Goal: Task Accomplishment & Management: Use online tool/utility

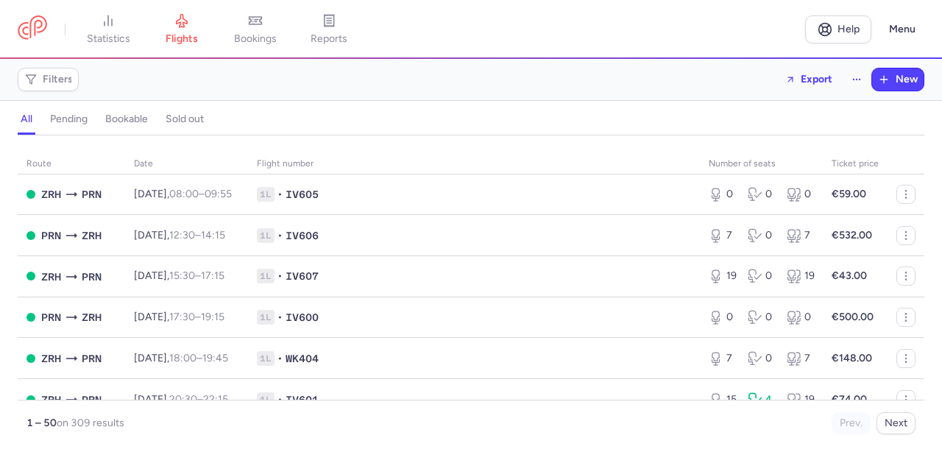
scroll to position [691, 0]
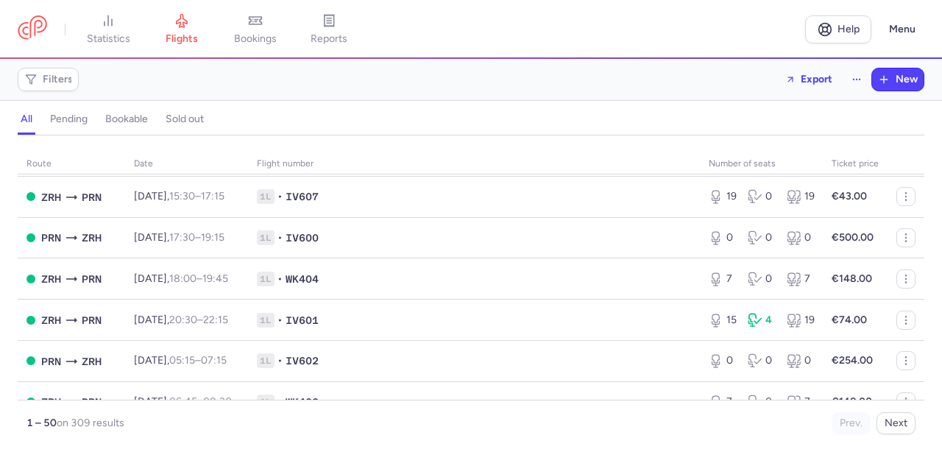
scroll to position [760, 0]
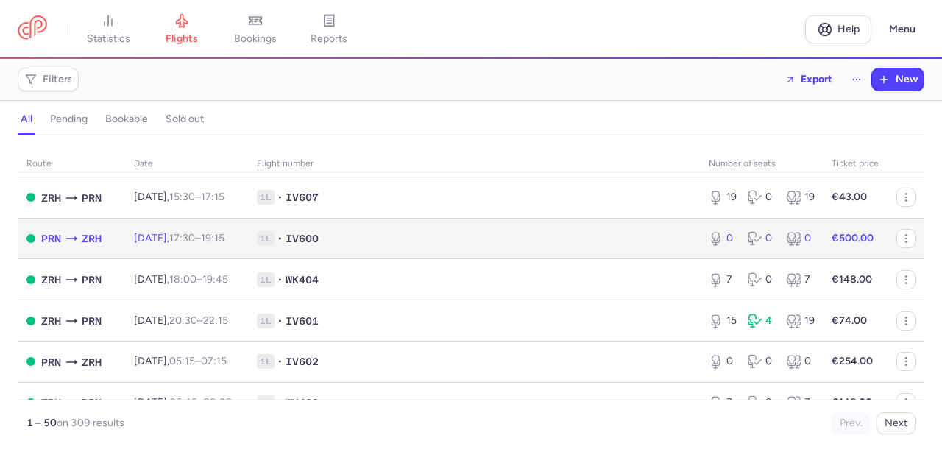
click at [674, 246] on span "1L • IV600" at bounding box center [474, 238] width 434 height 15
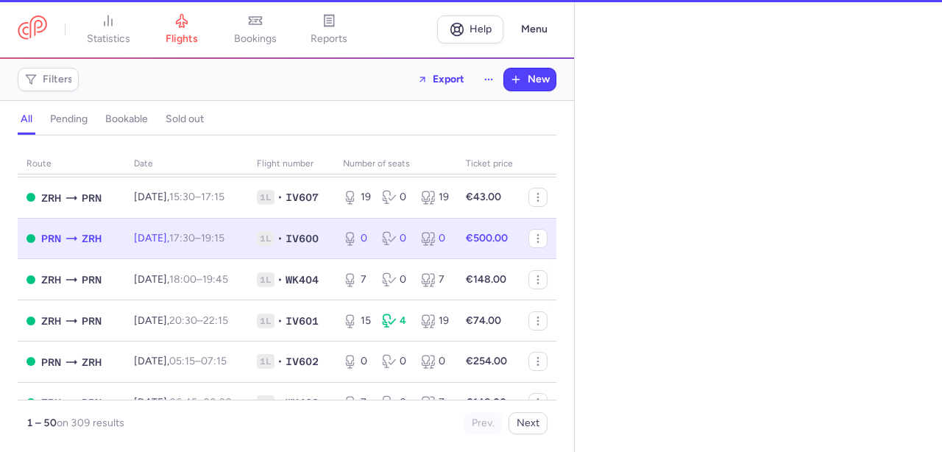
select select "hours"
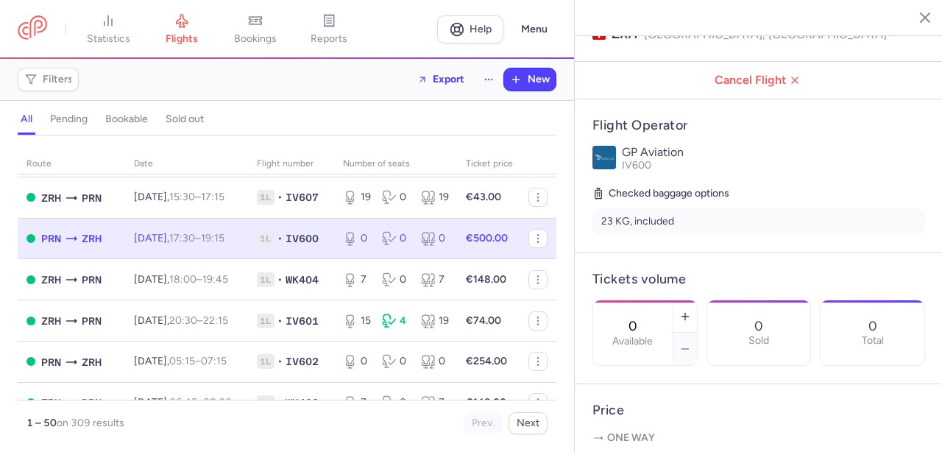
scroll to position [205, 0]
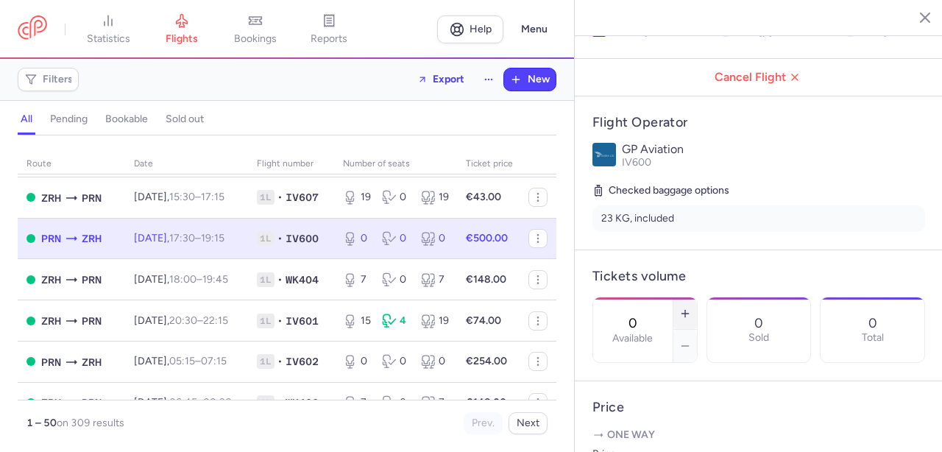
click at [687, 297] on button "button" at bounding box center [686, 313] width 24 height 32
type input "1"
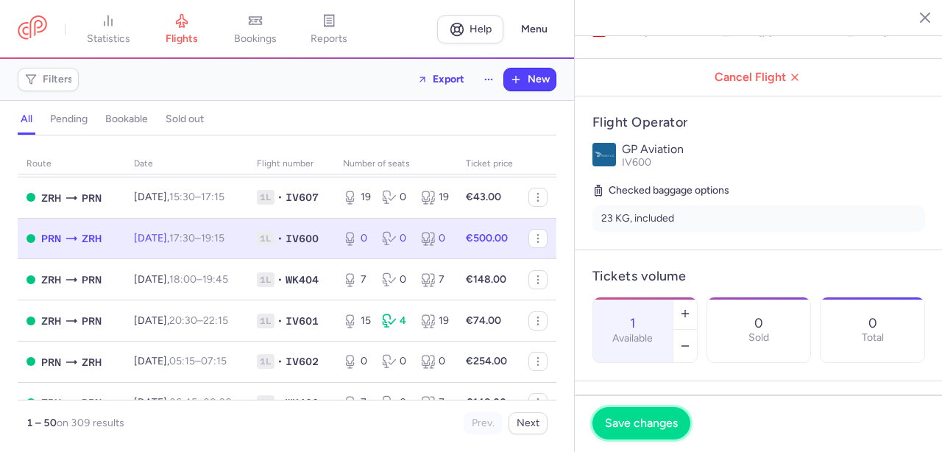
click at [629, 424] on span "Save changes" at bounding box center [641, 423] width 73 height 13
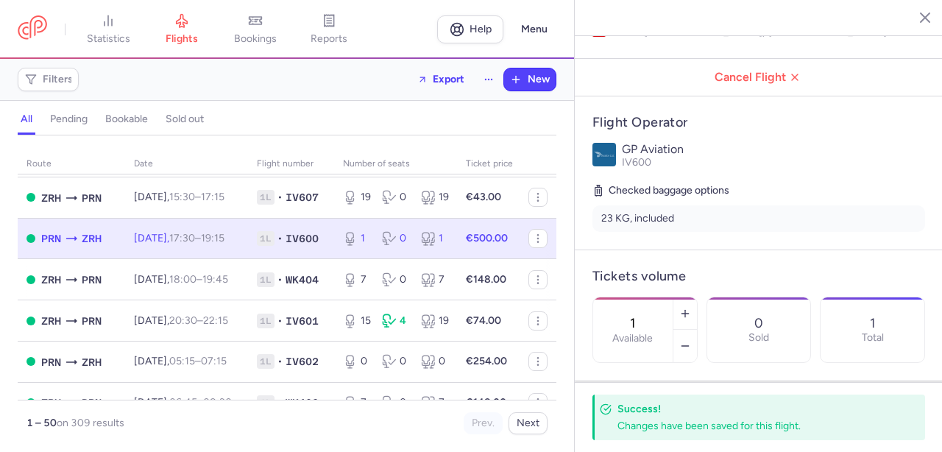
click at [916, 16] on icon "button" at bounding box center [914, 17] width 15 height 15
